Goal: Information Seeking & Learning: Learn about a topic

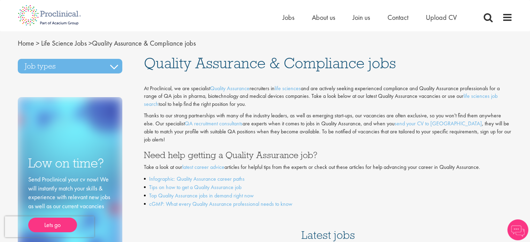
drag, startPoint x: 0, startPoint y: 0, endPoint x: 415, endPoint y: 189, distance: 456.1
click at [415, 192] on li "Top Quality Assurance jobs in demand right now" at bounding box center [328, 196] width 369 height 8
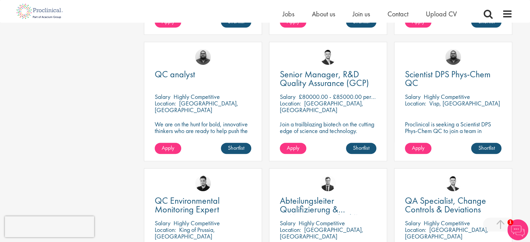
scroll to position [332, 0]
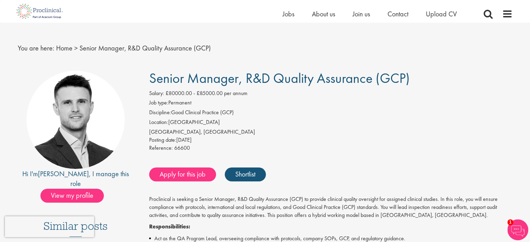
scroll to position [8, 0]
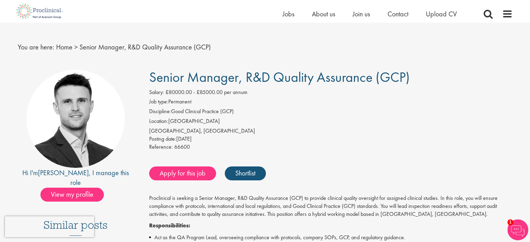
drag, startPoint x: 151, startPoint y: 75, endPoint x: 410, endPoint y: 72, distance: 259.4
click at [410, 72] on span "Senior Manager, R&D Quality Assurance (GCP)" at bounding box center [279, 77] width 261 height 18
copy span "Senior Manager, R&D Quality Assurance (GCP)"
drag, startPoint x: 383, startPoint y: 214, endPoint x: 421, endPoint y: 214, distance: 37.7
click at [421, 214] on p "Proclinical is seeking a Senior Manager, R&D Quality Assurance (GCP) to provide…" at bounding box center [331, 207] width 364 height 24
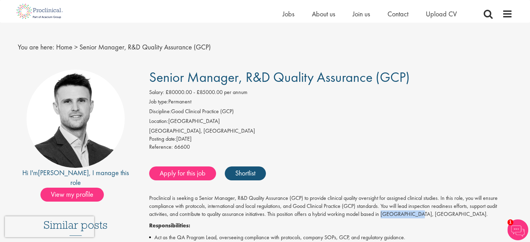
copy p "[GEOGRAPHIC_DATA], [GEOGRAPHIC_DATA]"
